Goal: Task Accomplishment & Management: Complete application form

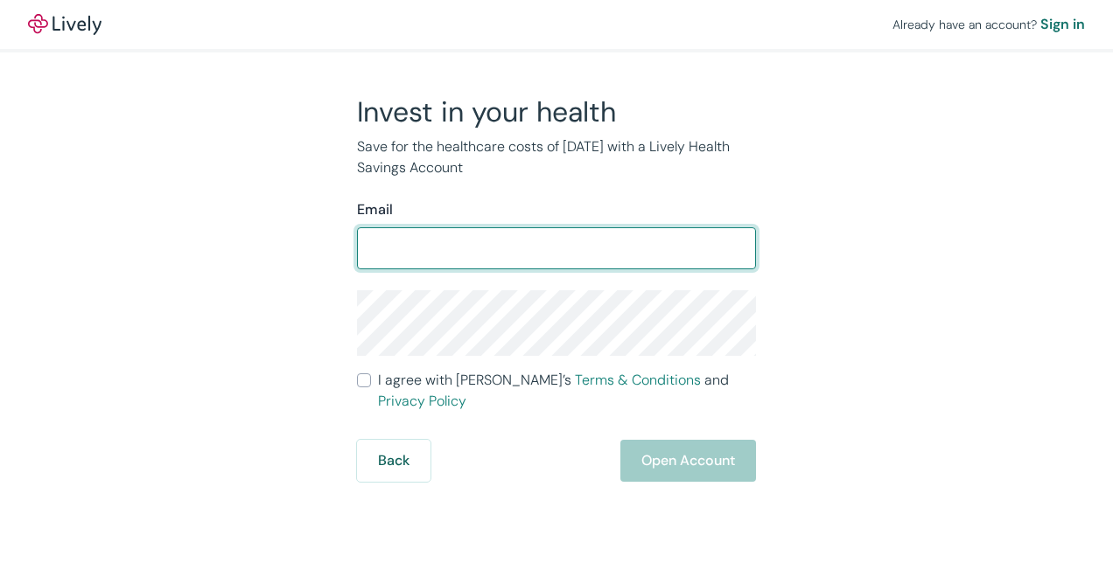
click at [385, 241] on input "Email" at bounding box center [556, 248] width 399 height 35
type input "[EMAIL_ADDRESS][DOMAIN_NAME]"
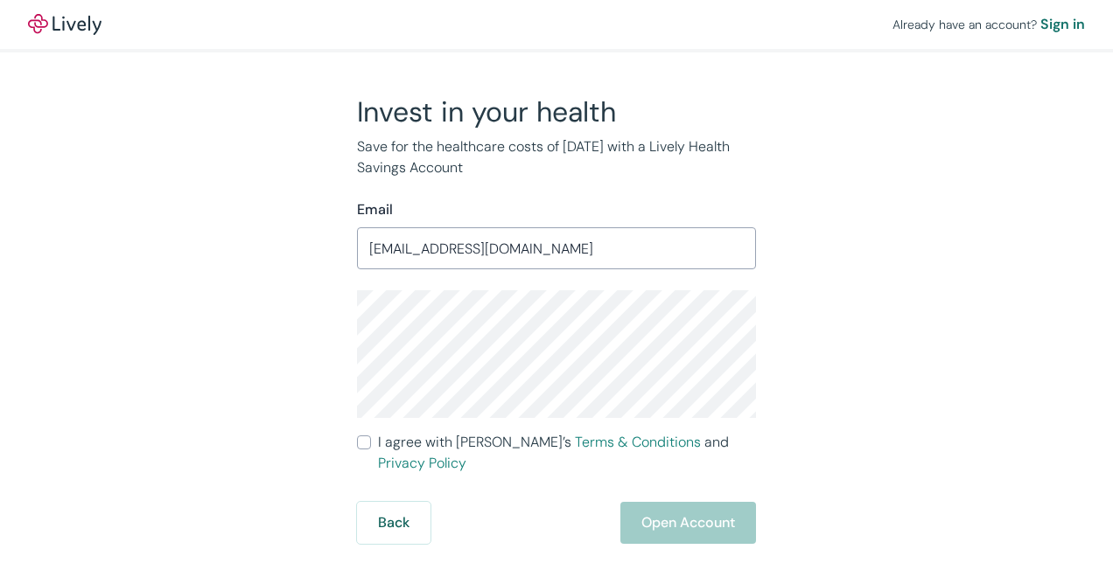
click at [831, 280] on div "Invest in your health Save for the healthcare costs of [DATE] with a Lively Hea…" at bounding box center [546, 319] width 840 height 450
click at [366, 445] on input "I agree with Lively’s Terms & Conditions and Privacy Policy" at bounding box center [364, 443] width 14 height 14
checkbox input "true"
click at [649, 502] on button "Open Account" at bounding box center [688, 523] width 136 height 42
